Goal: Information Seeking & Learning: Understand process/instructions

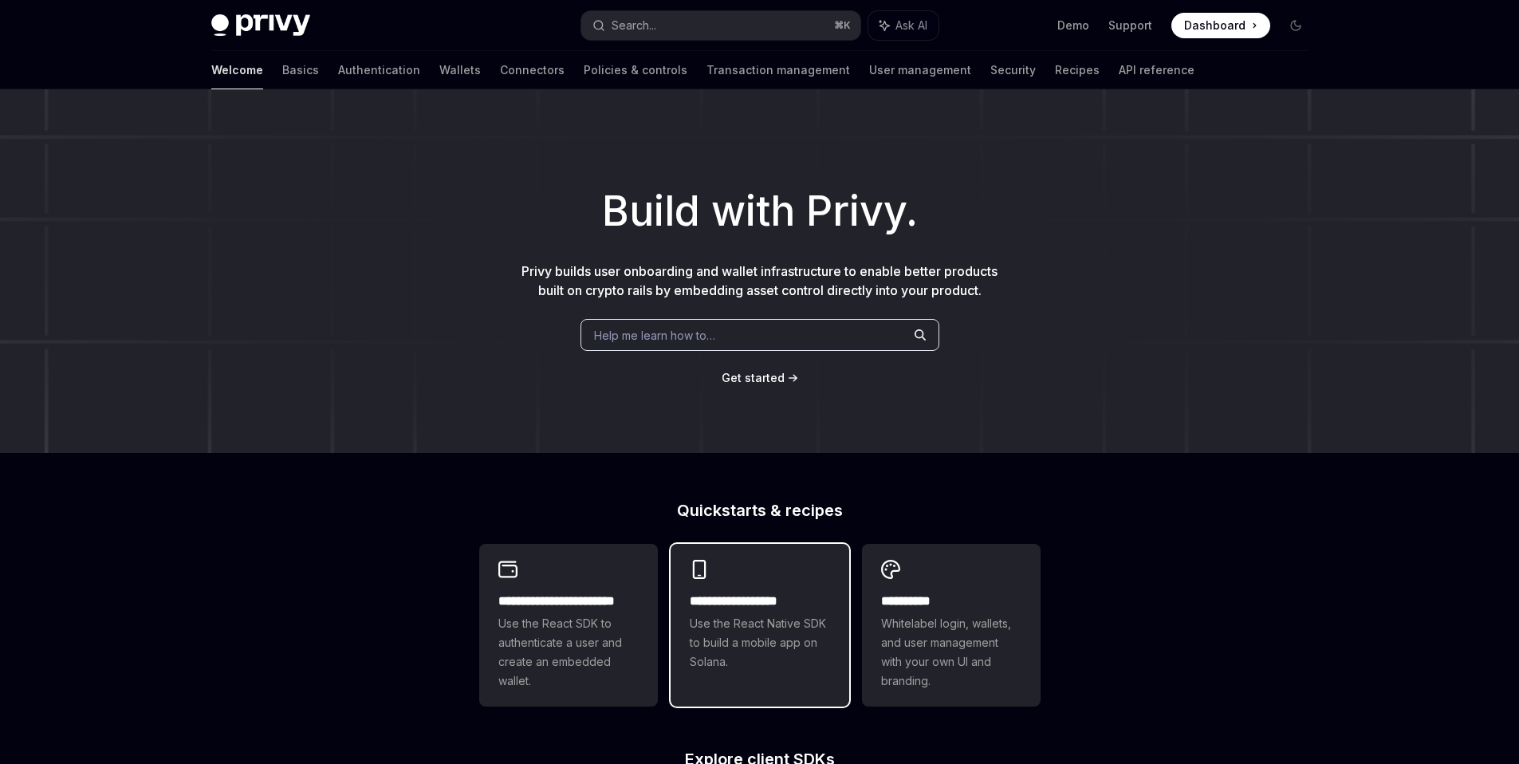
click at [739, 645] on span "Use the React Native SDK to build a mobile app on Solana." at bounding box center [760, 642] width 140 height 57
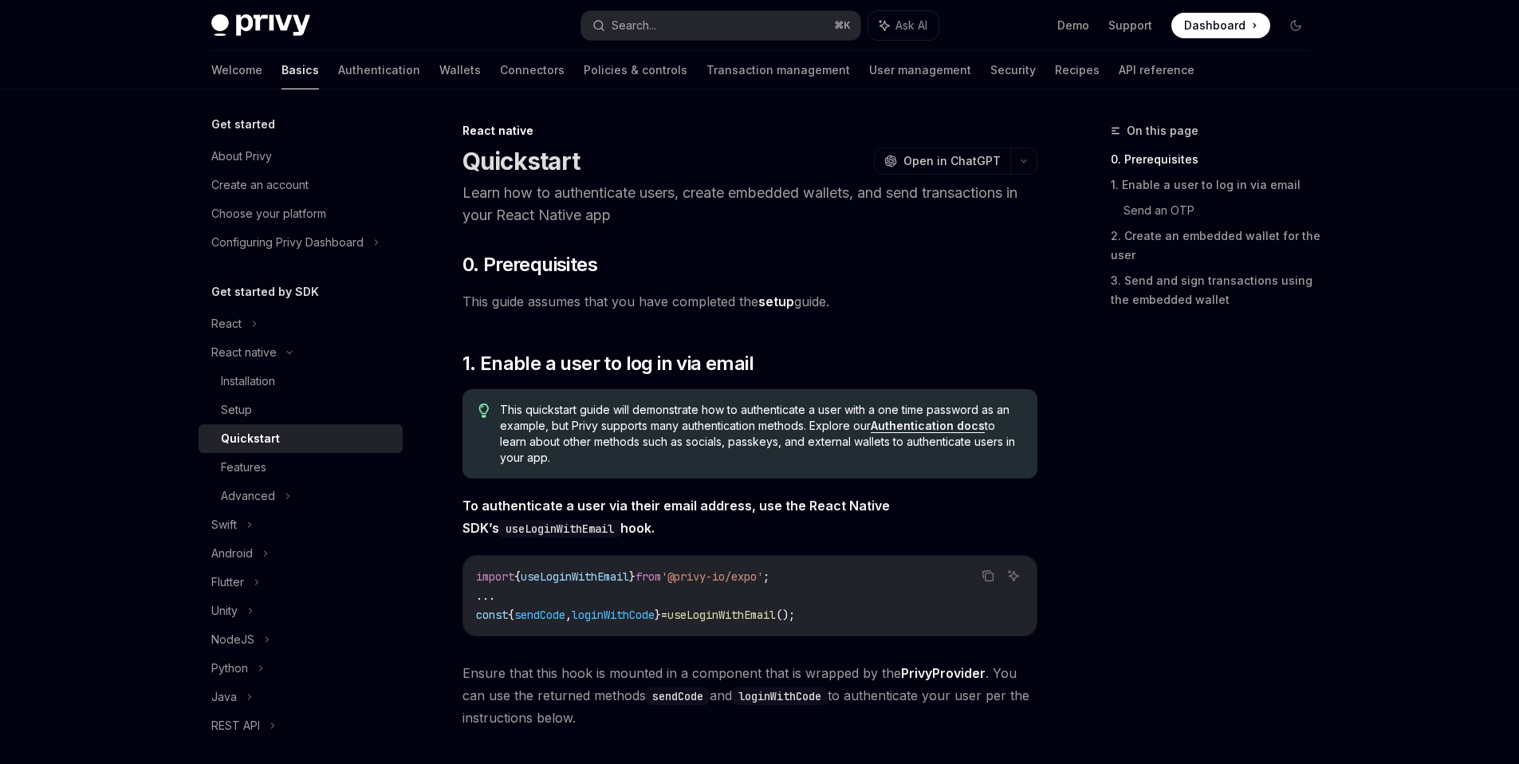
drag, startPoint x: 1111, startPoint y: 706, endPoint x: 1089, endPoint y: 746, distance: 44.6
click at [1092, 758] on div "On this page 0. Prerequisites 1. Enable a user to log in via email Send an OTP …" at bounding box center [1200, 442] width 242 height 643
drag, startPoint x: 1124, startPoint y: 731, endPoint x: 1092, endPoint y: 737, distance: 31.6
click at [1092, 753] on div "On this page 0. Prerequisites 1. Enable a user to log in via email Send an OTP …" at bounding box center [1200, 442] width 242 height 643
click at [247, 470] on div "Features" at bounding box center [243, 467] width 45 height 19
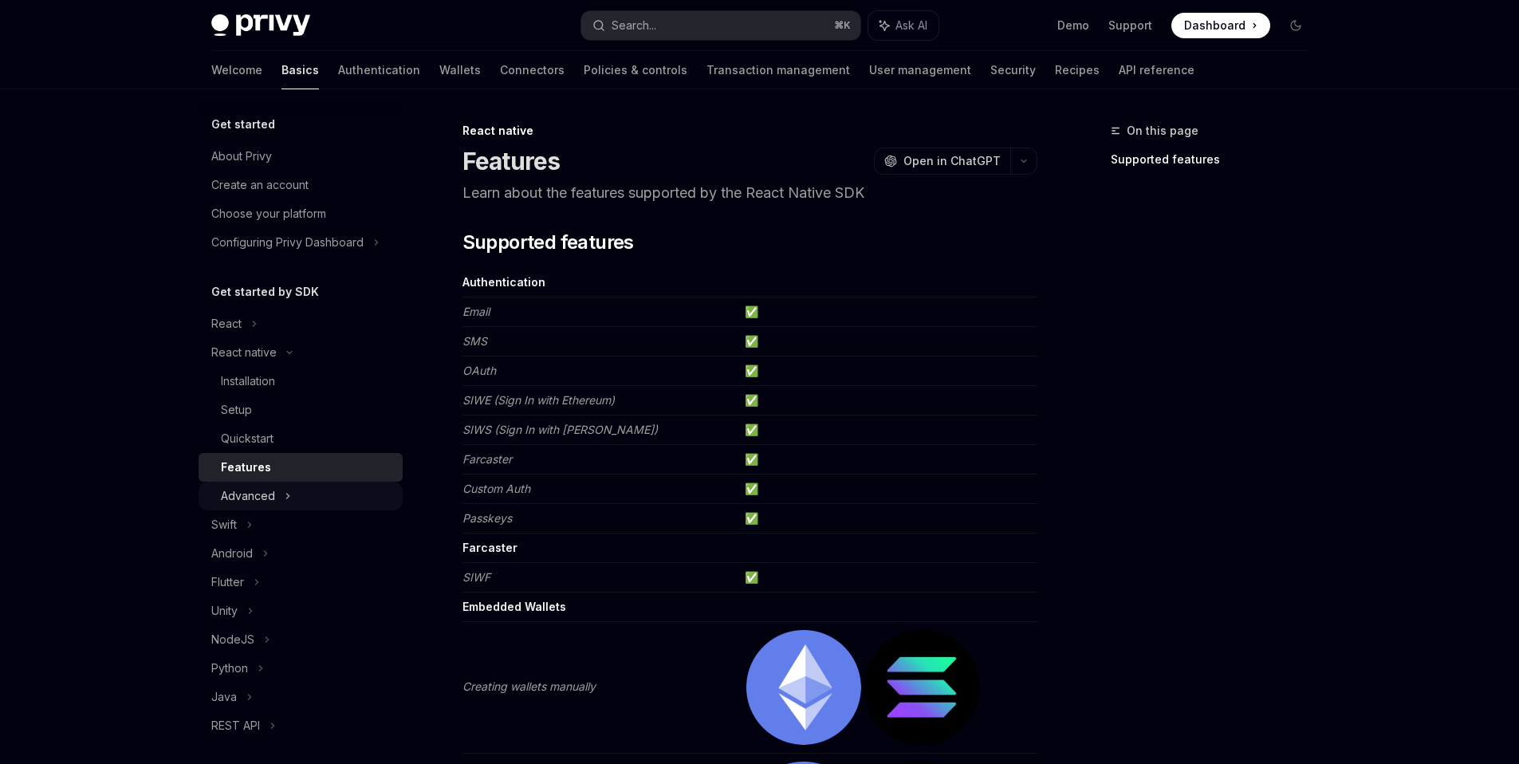
click at [248, 488] on div "Advanced" at bounding box center [248, 495] width 54 height 19
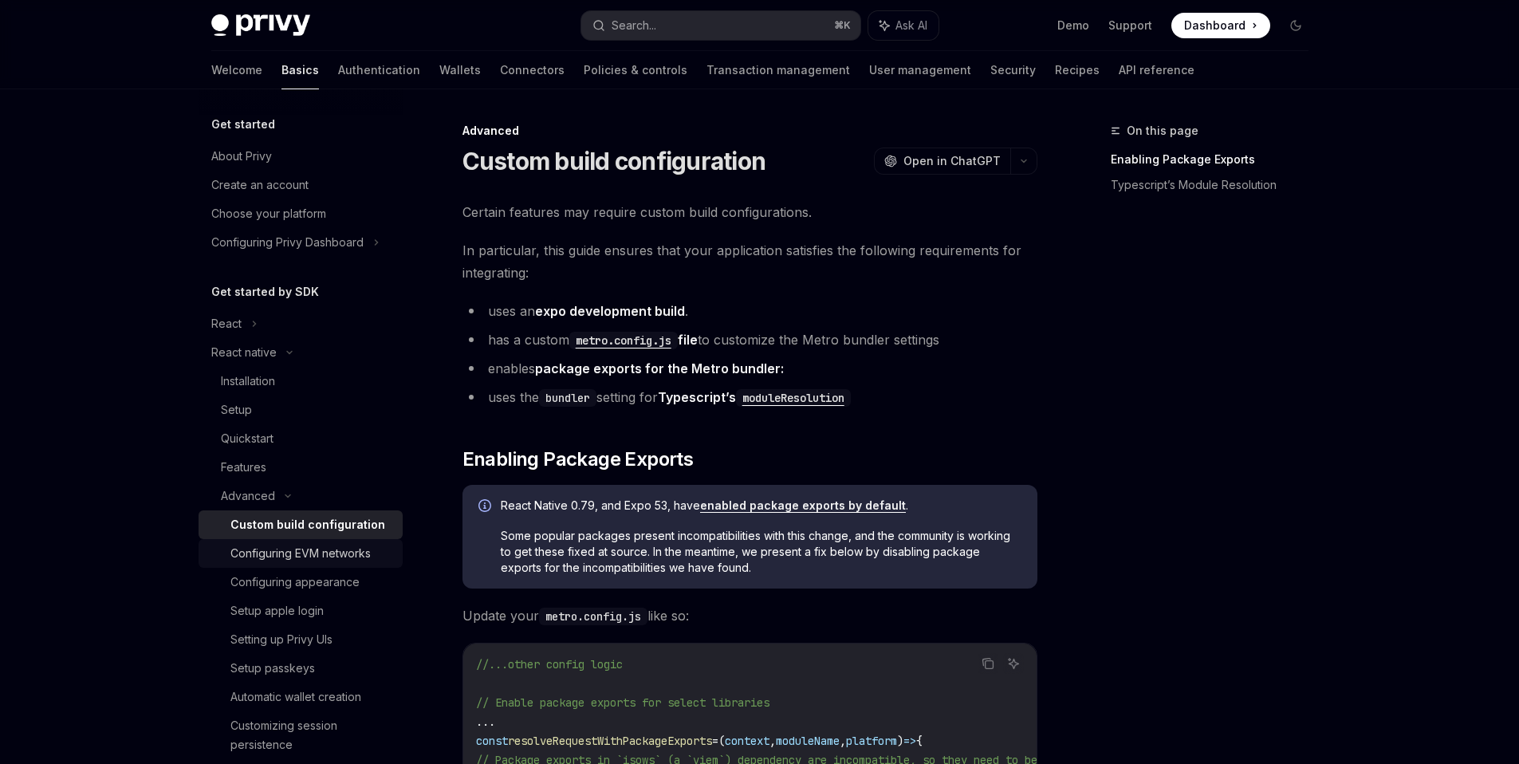
click at [300, 551] on div "Configuring EVM networks" at bounding box center [300, 553] width 140 height 19
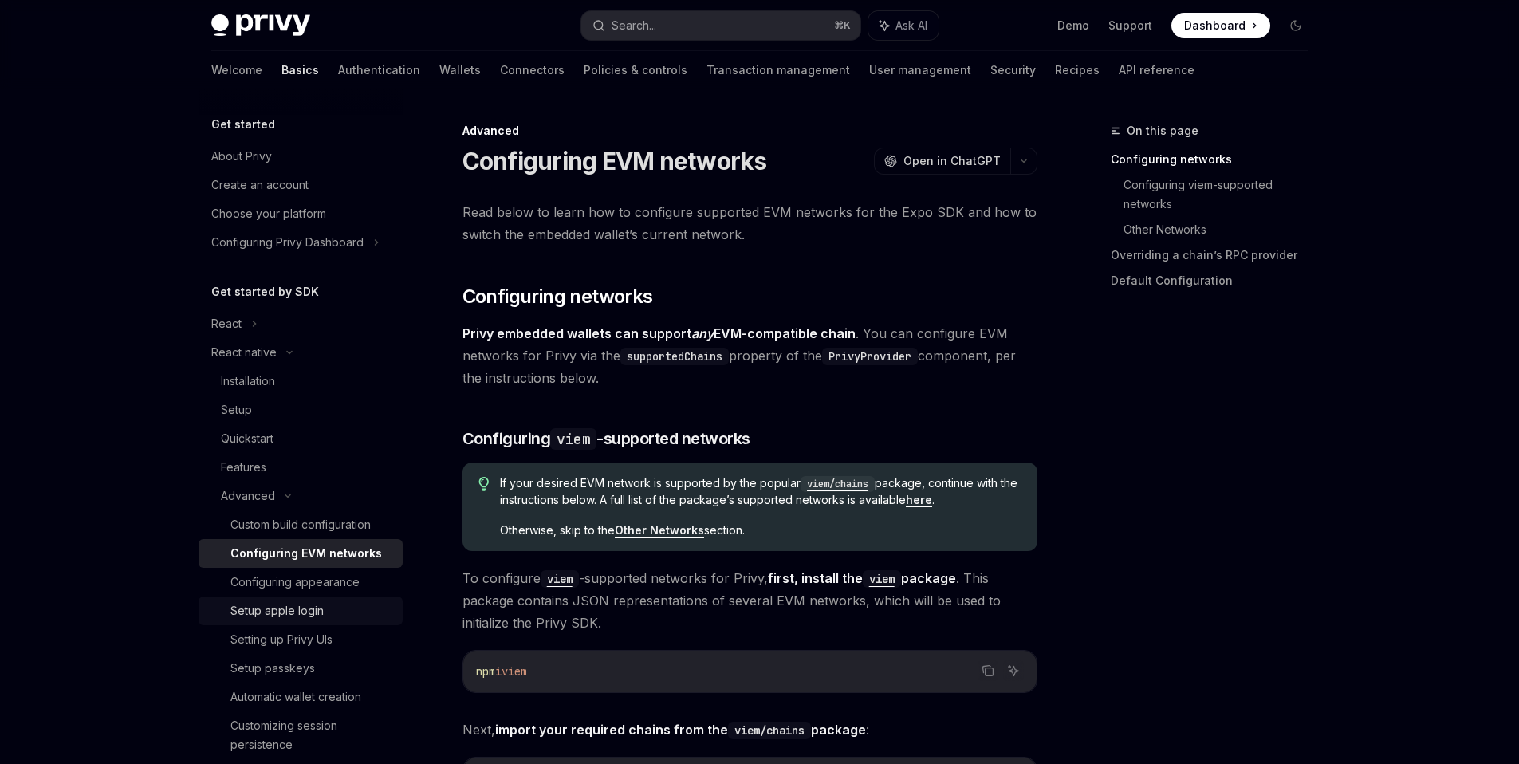
click at [315, 596] on link "Setup apple login" at bounding box center [301, 610] width 204 height 29
type textarea "*"
